Goal: Task Accomplishment & Management: Use online tool/utility

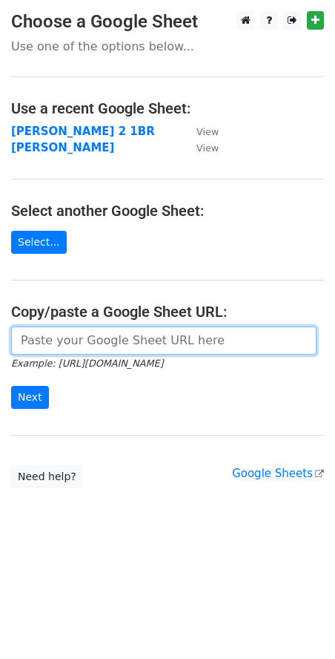
click at [29, 334] on input "url" at bounding box center [164, 341] width 306 height 28
paste input "[URL][DOMAIN_NAME]"
type input "[URL][DOMAIN_NAME]"
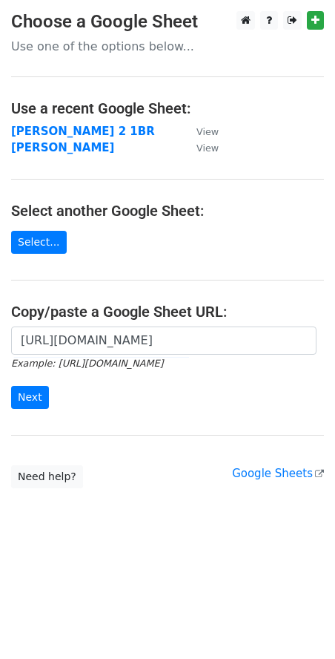
click at [34, 385] on form "[URL][DOMAIN_NAME] Example: [URL][DOMAIN_NAME] Next" at bounding box center [167, 368] width 313 height 83
click at [35, 395] on input "Next" at bounding box center [30, 397] width 38 height 23
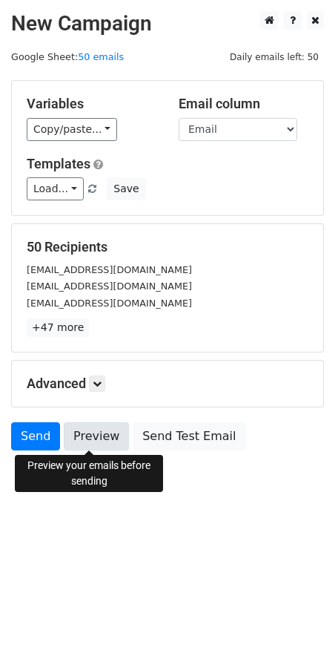
click at [100, 433] on link "Preview" at bounding box center [96, 436] width 65 height 28
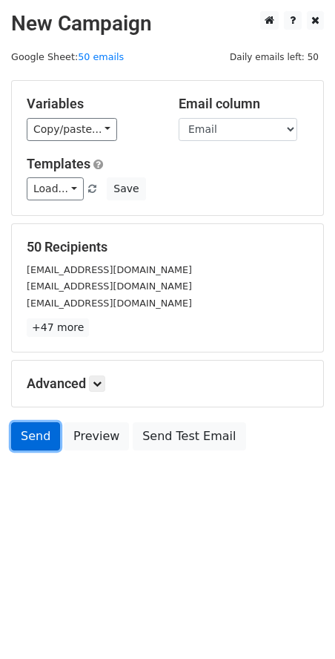
click at [52, 435] on link "Send" at bounding box center [35, 436] width 49 height 28
